Goal: Information Seeking & Learning: Learn about a topic

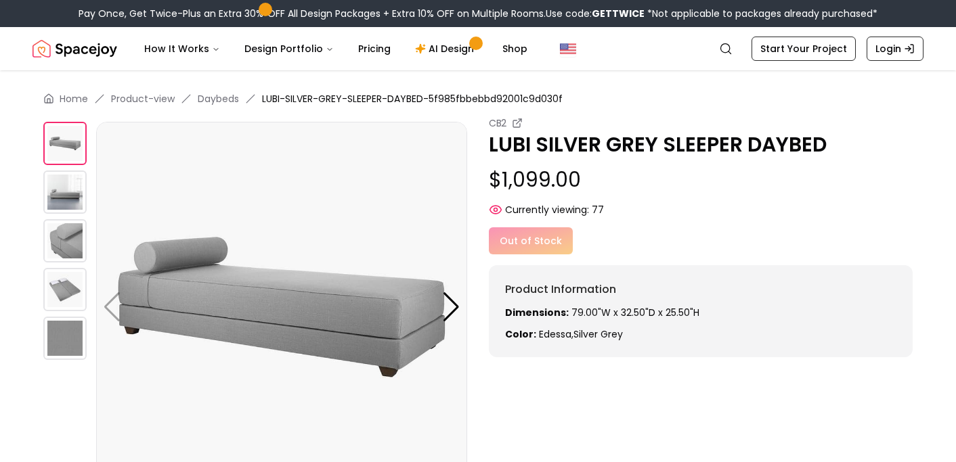
click at [62, 289] on img at bounding box center [64, 289] width 43 height 43
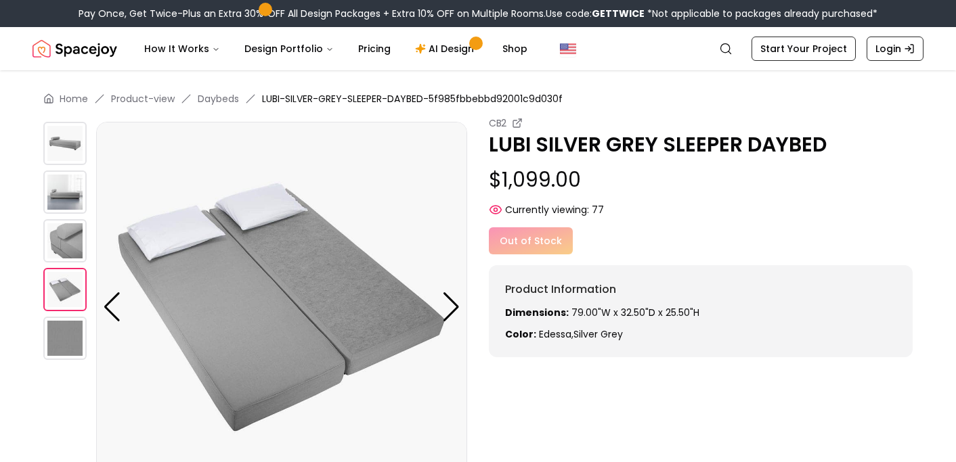
click at [62, 341] on img at bounding box center [64, 338] width 43 height 43
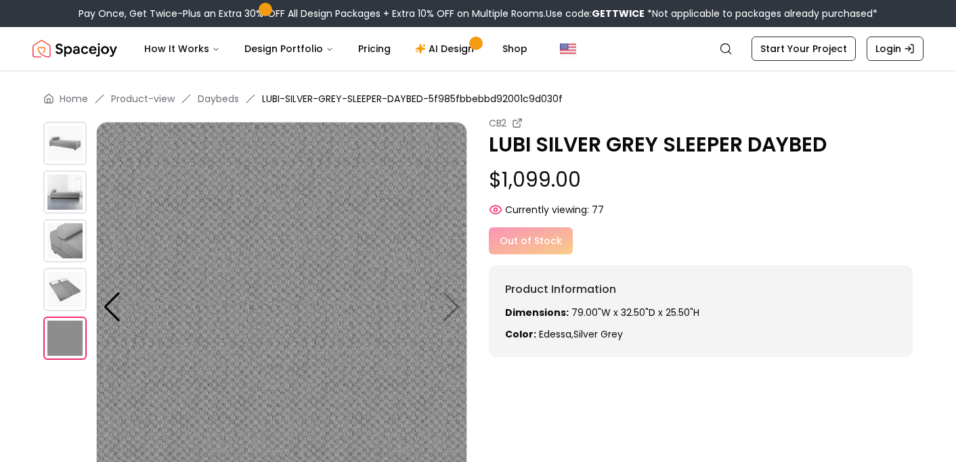
click at [60, 242] on img at bounding box center [64, 240] width 43 height 43
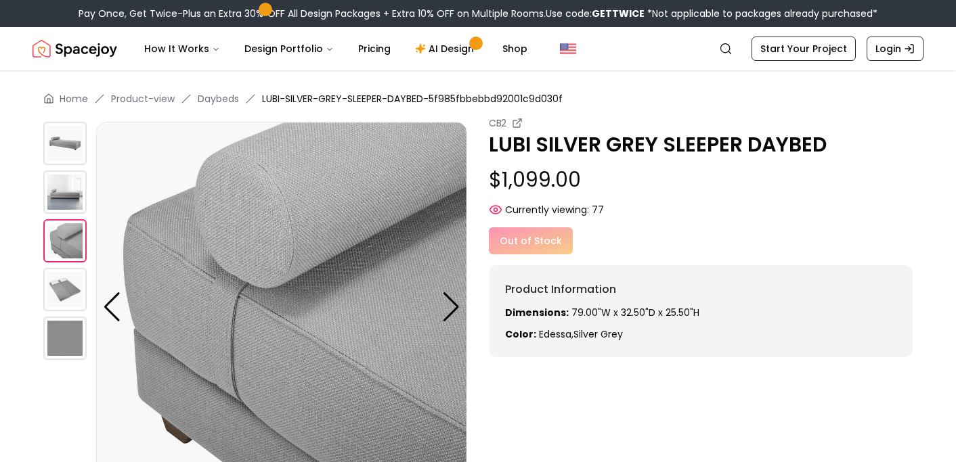
click at [64, 205] on img at bounding box center [64, 192] width 43 height 43
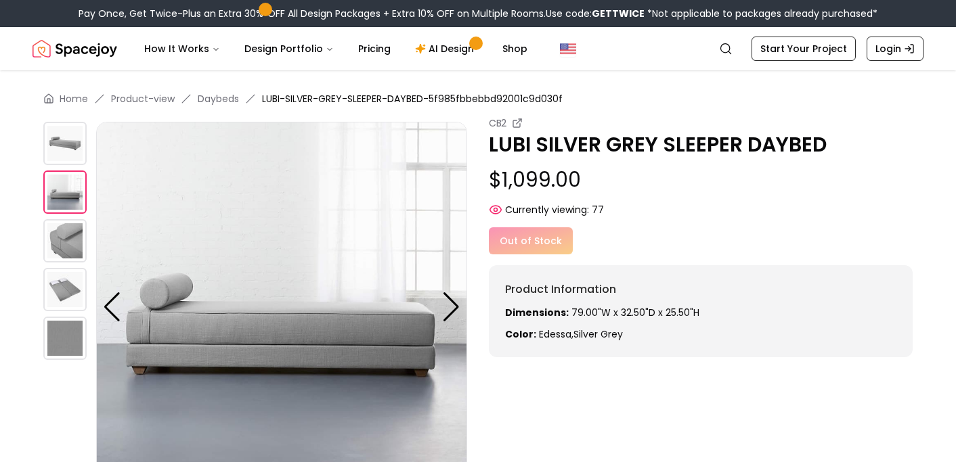
click at [62, 295] on img at bounding box center [64, 289] width 43 height 43
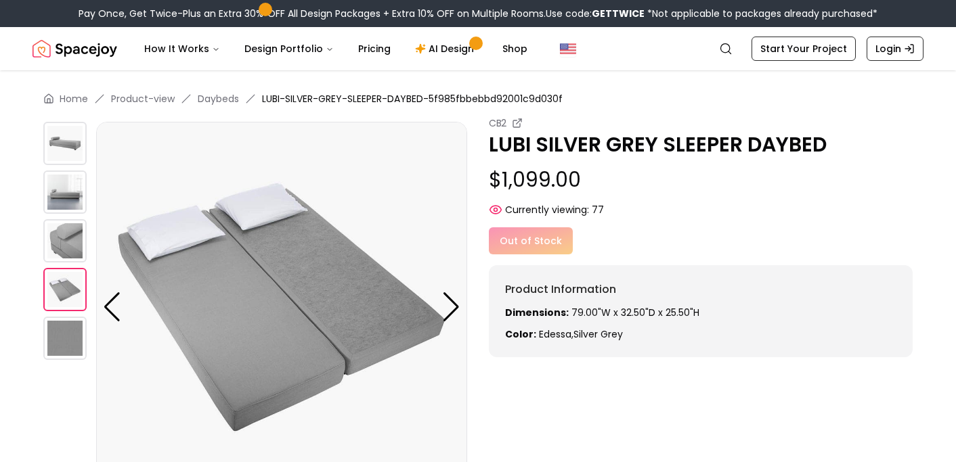
click at [234, 322] on img at bounding box center [281, 307] width 371 height 371
click at [73, 201] on img at bounding box center [64, 192] width 43 height 43
